Goal: Find specific page/section: Find specific page/section

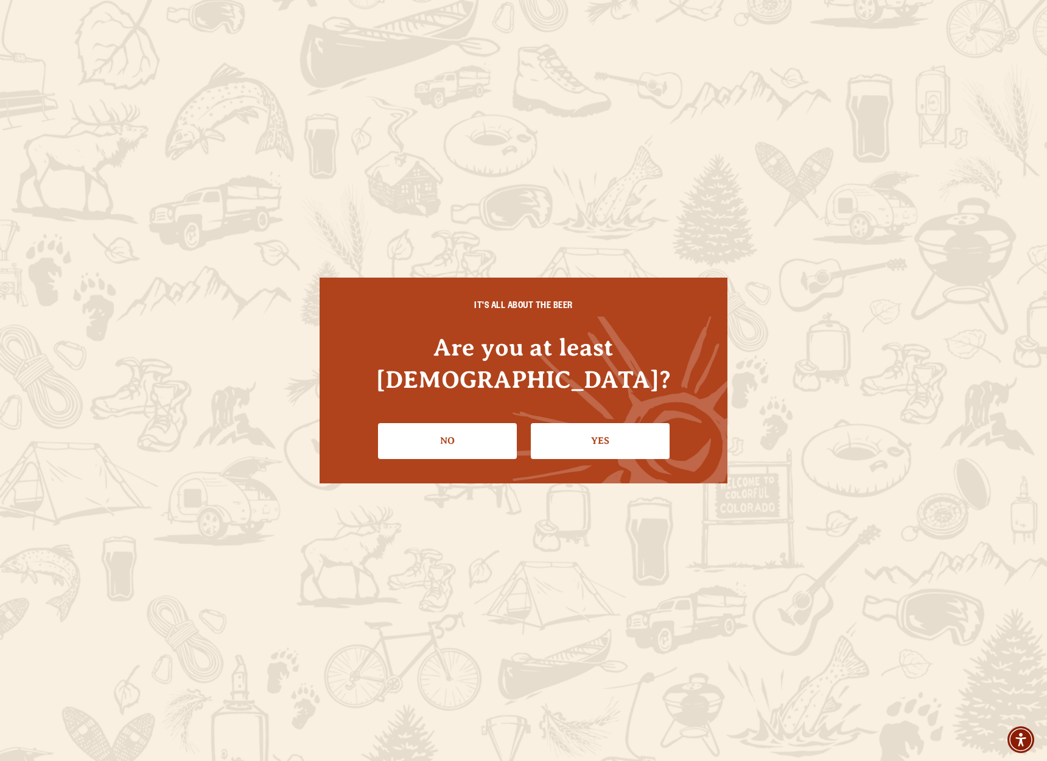
click at [607, 451] on div "IT'S ALL ABOUT THE BEER Are you at least 21 years old? No Yes" at bounding box center [523, 379] width 408 height 205
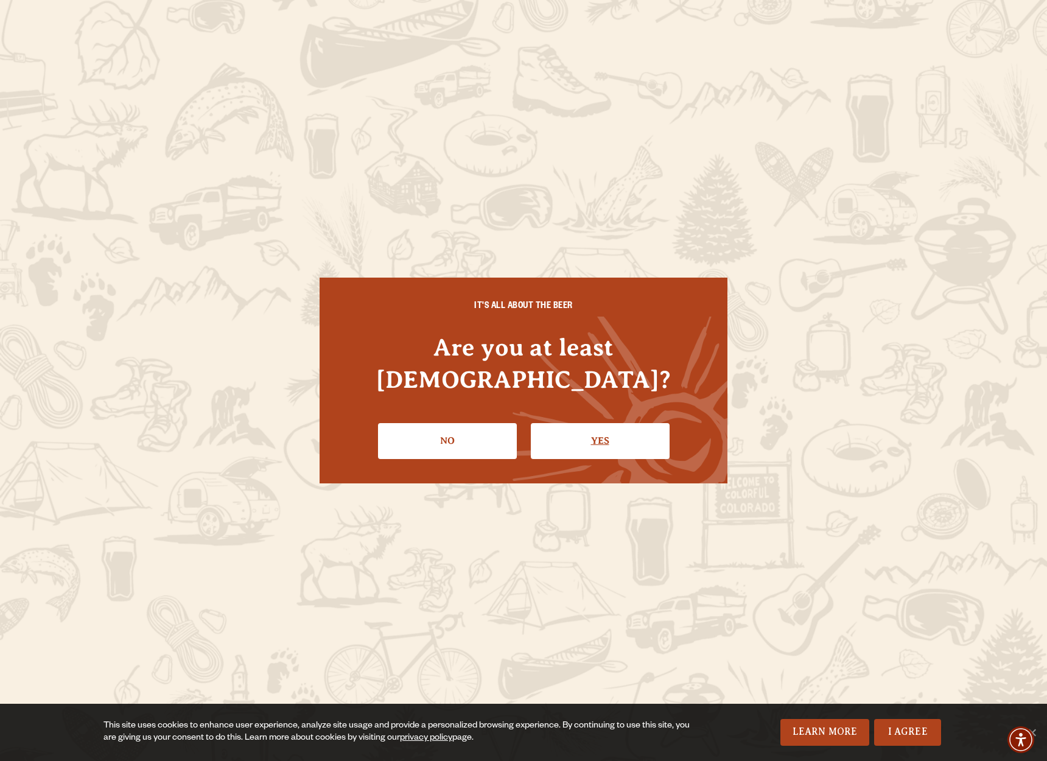
click at [616, 436] on link "Yes" at bounding box center [600, 440] width 139 height 35
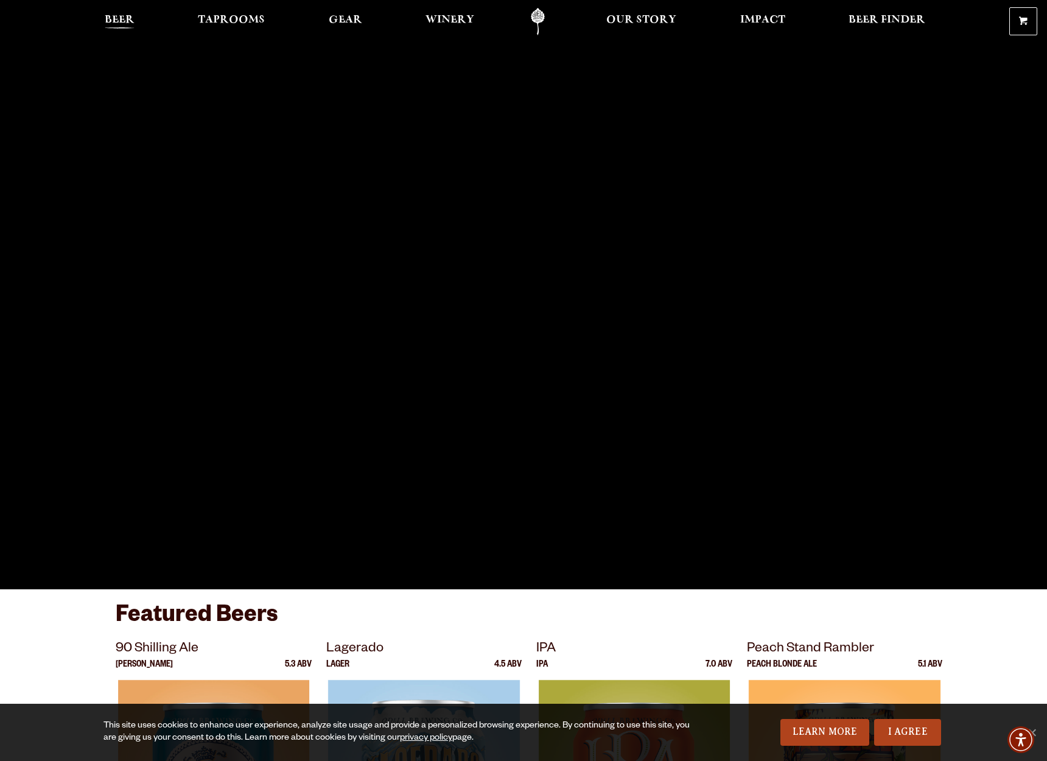
click at [121, 19] on span "Beer" at bounding box center [120, 20] width 30 height 10
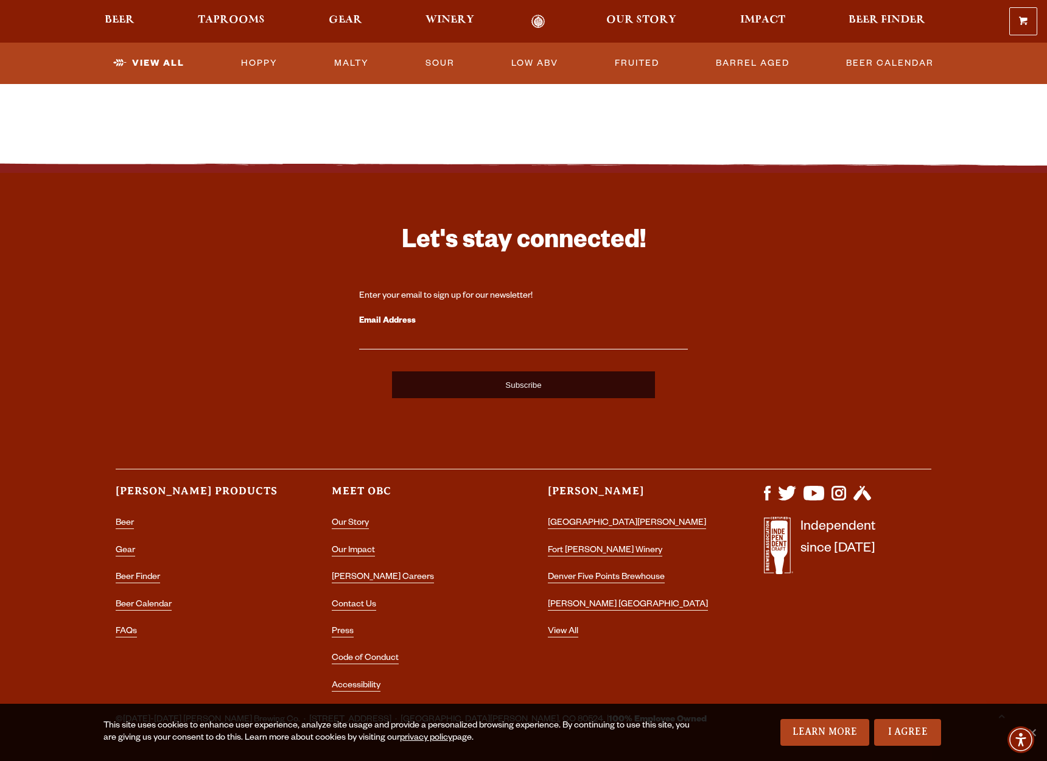
scroll to position [2862, 0]
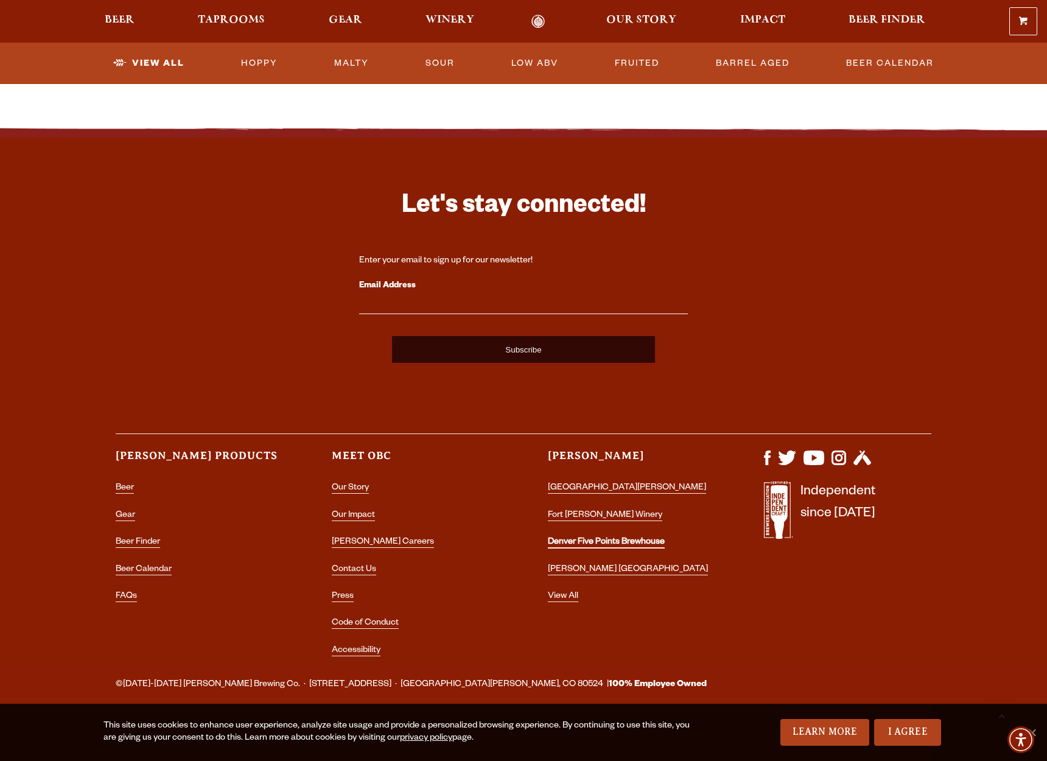
click at [621, 542] on link "Denver Five Points Brewhouse" at bounding box center [606, 542] width 117 height 11
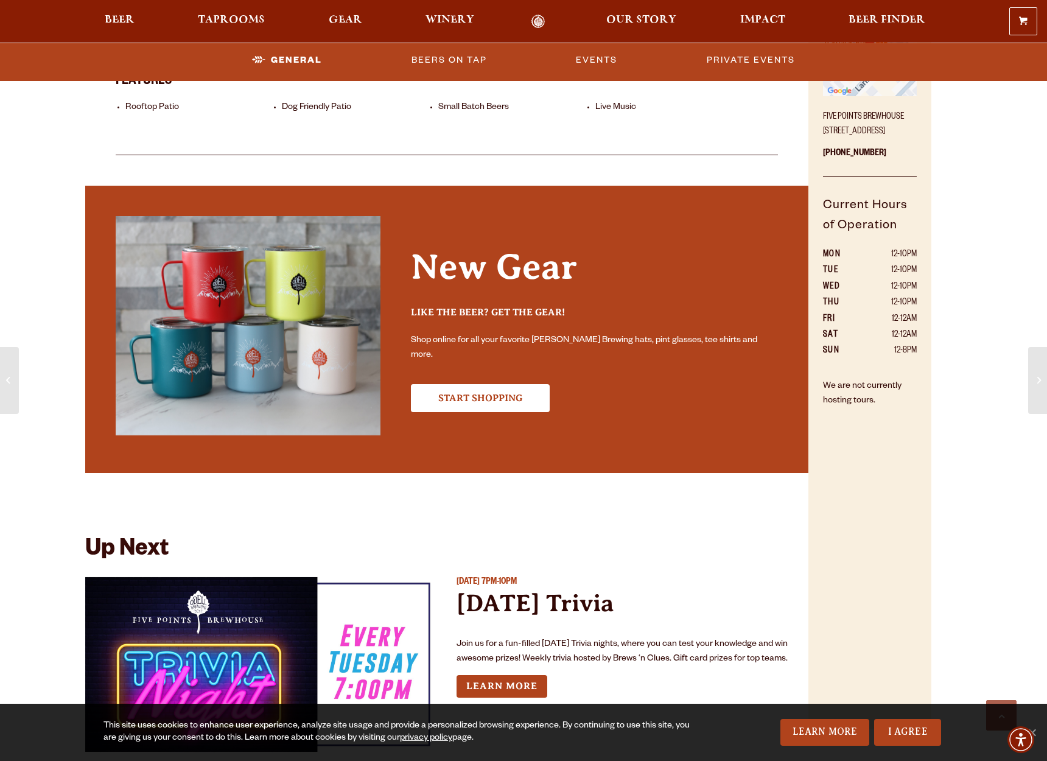
scroll to position [939, 0]
